Goal: Information Seeking & Learning: Understand process/instructions

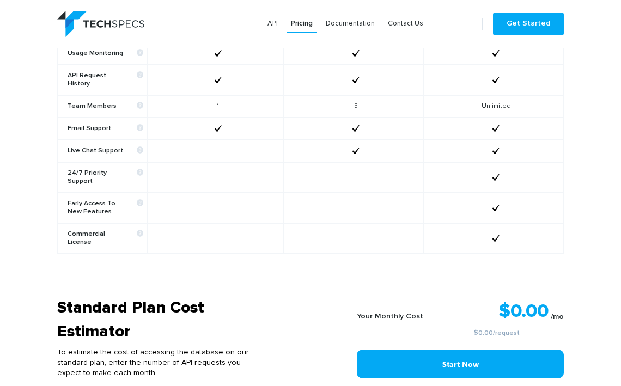
scroll to position [717, 0]
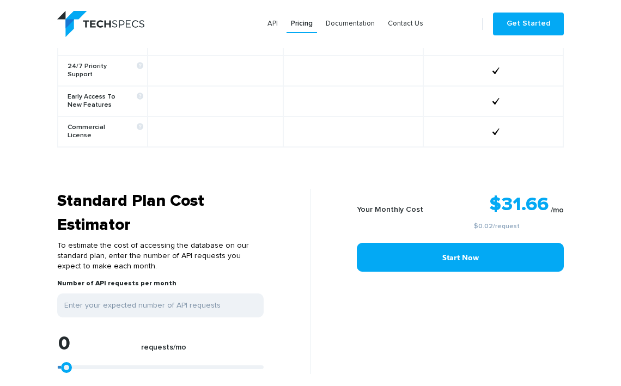
type input "1583"
type input "1847"
type input "2111"
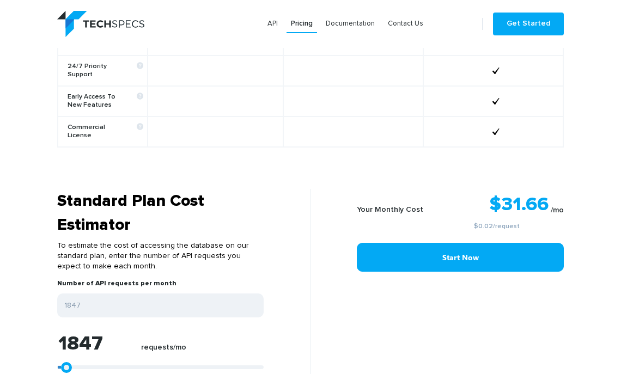
type input "2111"
type input "2638"
type input "3166"
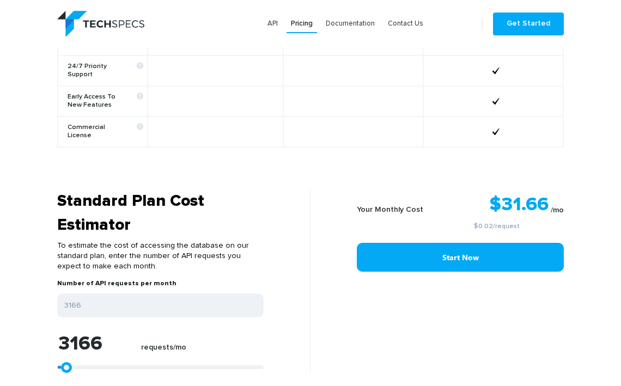
type input "3958"
type input "4485"
type input "5013"
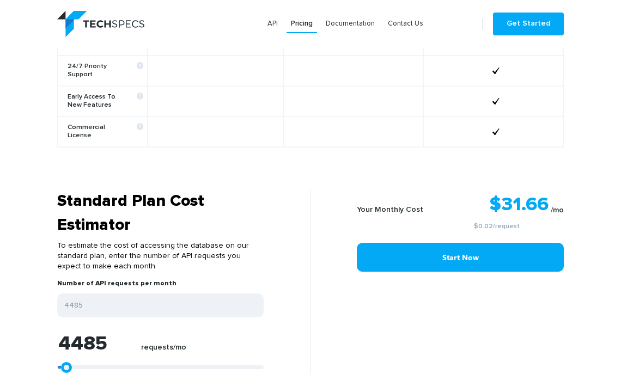
type input "5013"
type input "5805"
type input "6332"
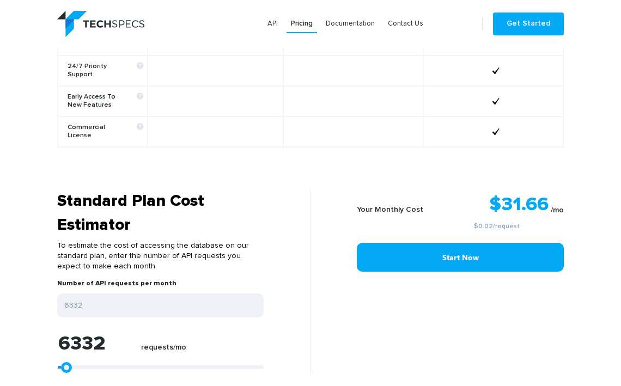
type input "6860"
type input "7388"
type input "7652"
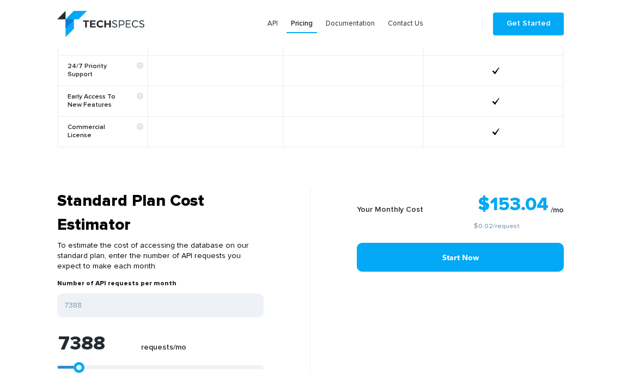
type input "7652"
type input "7915"
type input "8179"
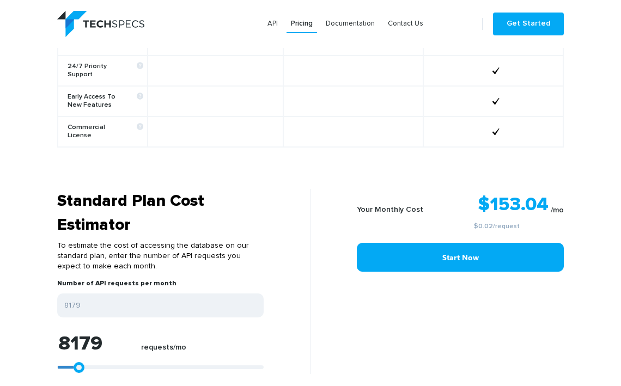
type input "8443"
type input "8707"
type input "8971"
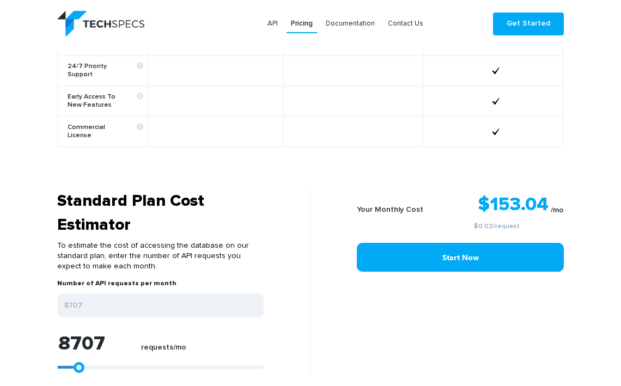
type input "8971"
type input "9235"
type input "9499"
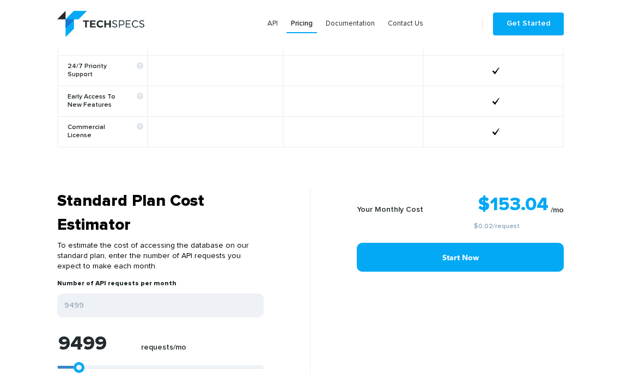
type input "9762"
type input "10290"
type input "10554"
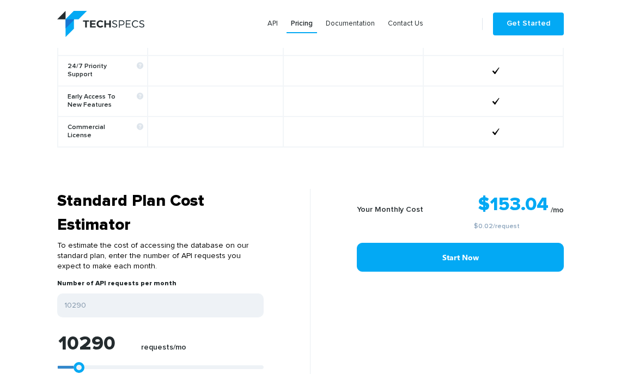
type input "10554"
type input "10818"
type input "11346"
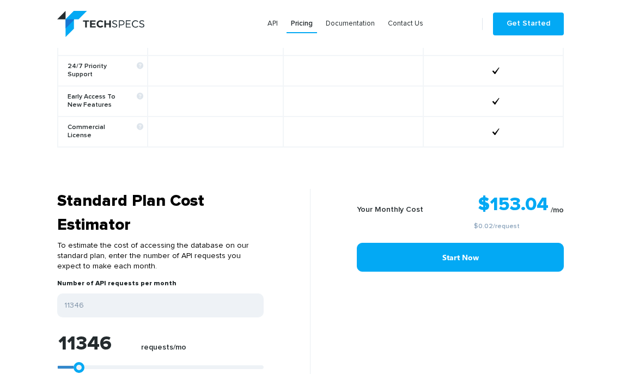
type input "11873"
type input "12401"
type input "12929"
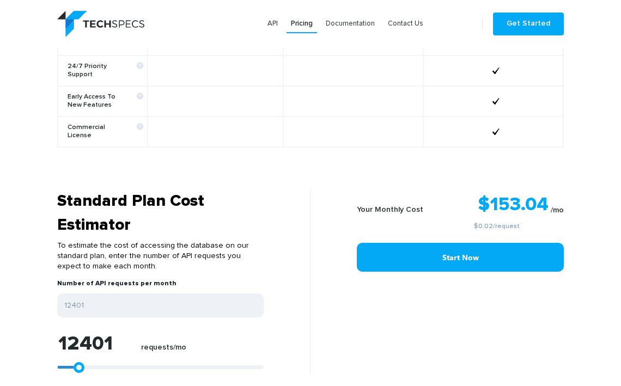
type input "12929"
type input "13192"
type input "13720"
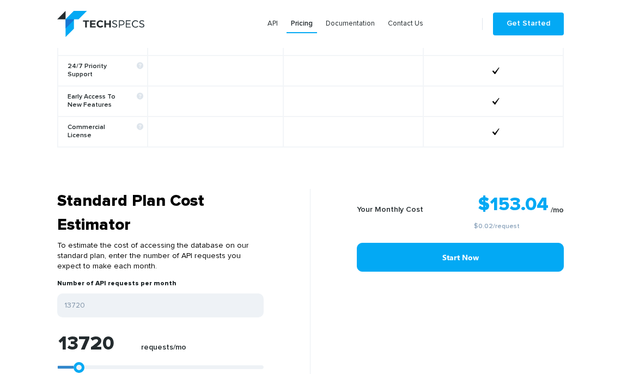
type input "13984"
type input "14248"
type input "14512"
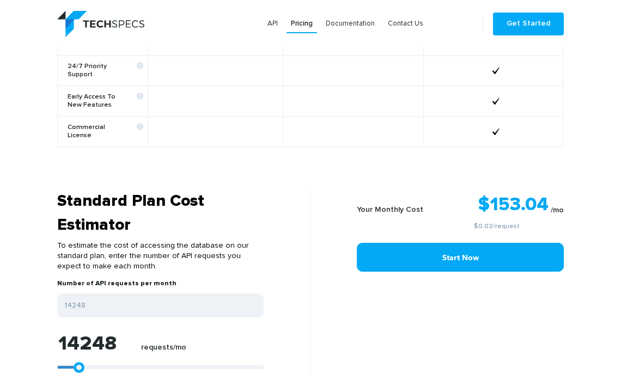
type input "14512"
type input "14776"
type input "15039"
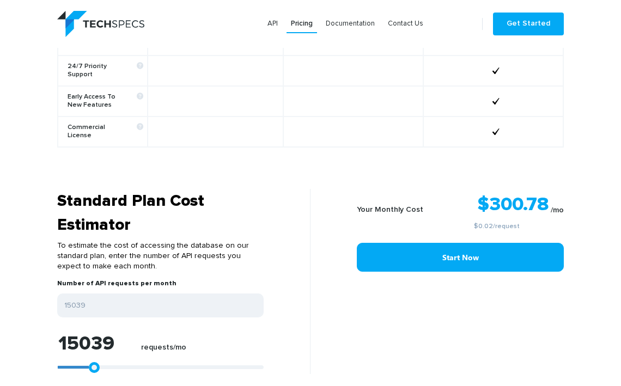
drag, startPoint x: 62, startPoint y: 353, endPoint x: 89, endPoint y: 351, distance: 27.8
click at [89, 362] on link at bounding box center [94, 367] width 11 height 11
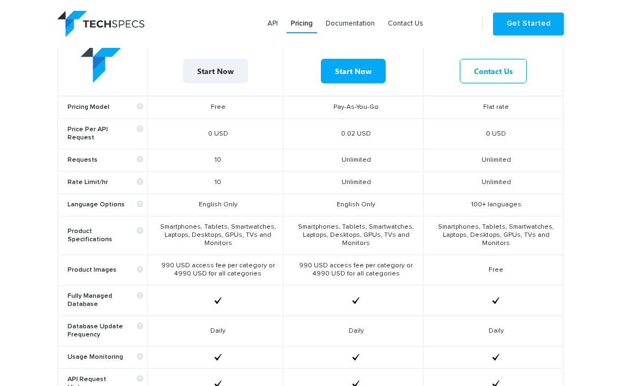
scroll to position [321, 0]
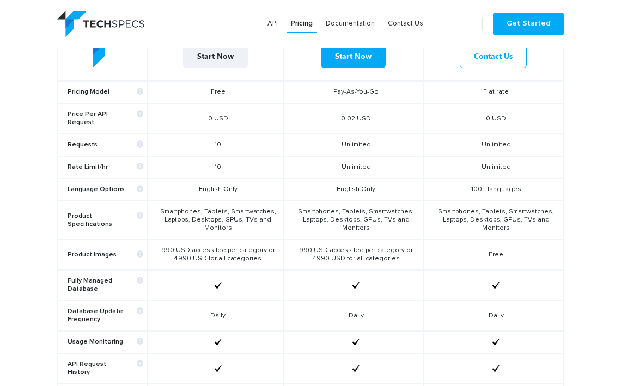
drag, startPoint x: 376, startPoint y: 229, endPoint x: 301, endPoint y: 216, distance: 75.9
click at [301, 216] on td "Smartphones, Tablets, Smartwatches, Laptops, Desktops, GPUs, TVs and Monitors" at bounding box center [353, 220] width 140 height 39
copy td "Smartphones, Tablets, Smartwatches, Laptops, Desktops, GPUs, TVs and Monitors"
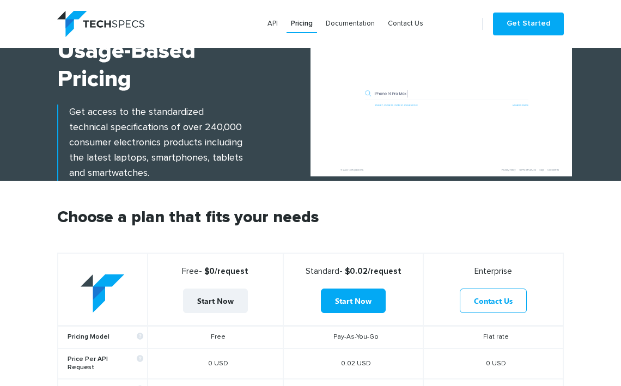
scroll to position [0, 0]
